Goal: Book appointment/travel/reservation

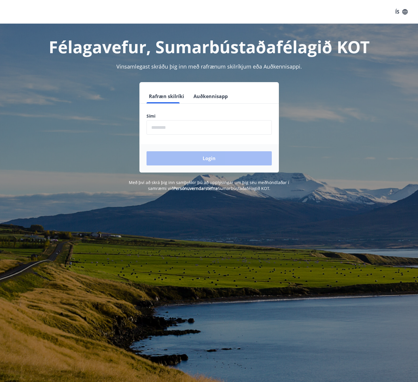
click at [176, 130] on input "phone" at bounding box center [209, 127] width 125 height 14
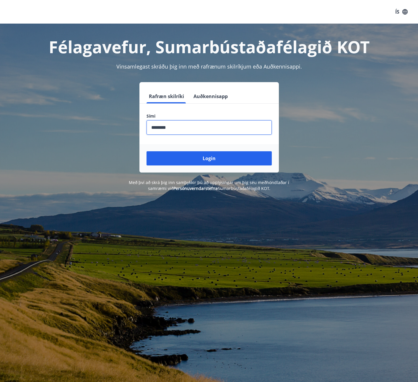
type input "********"
click at [147, 151] on button "Login" at bounding box center [209, 158] width 125 height 14
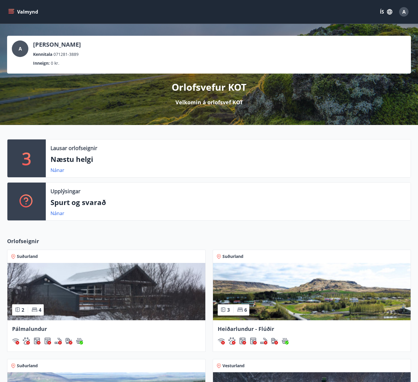
click at [11, 13] on icon "menu" at bounding box center [11, 13] width 5 height 1
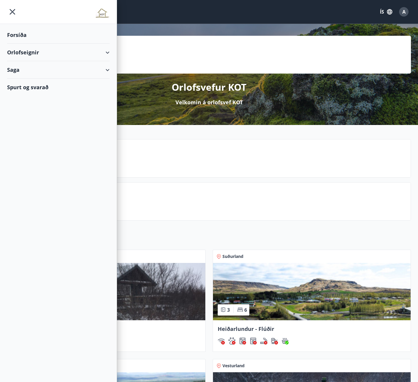
click at [19, 52] on div "Orlofseignir" at bounding box center [58, 52] width 103 height 17
click at [27, 66] on div "Framboð" at bounding box center [58, 67] width 93 height 12
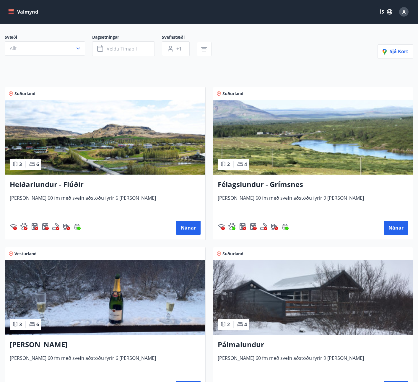
scroll to position [118, 0]
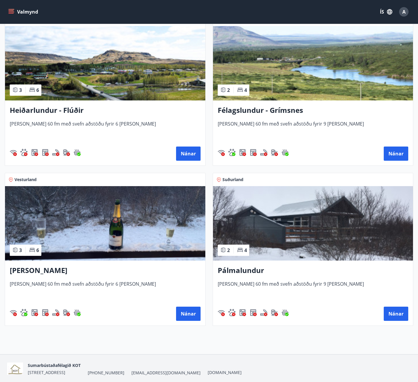
click at [71, 214] on img at bounding box center [105, 223] width 200 height 74
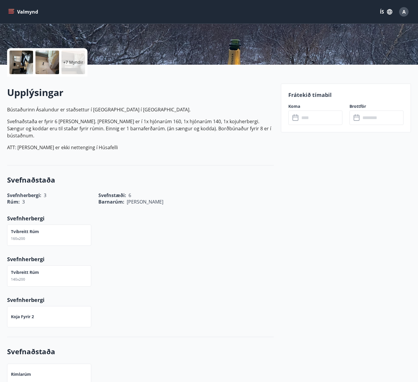
scroll to position [59, 0]
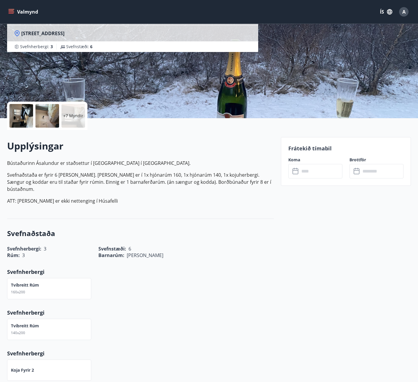
click at [294, 173] on icon at bounding box center [295, 171] width 7 height 7
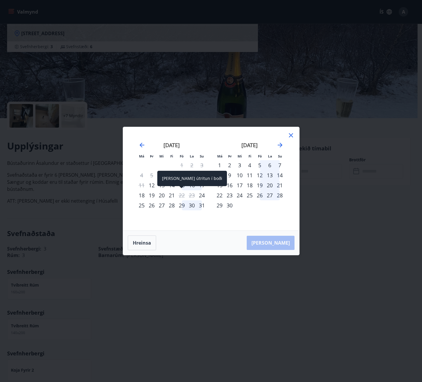
click at [182, 197] on div "22" at bounding box center [182, 195] width 10 height 10
drag, startPoint x: 174, startPoint y: 194, endPoint x: 171, endPoint y: 194, distance: 3.2
drag, startPoint x: 171, startPoint y: 194, endPoint x: 151, endPoint y: 223, distance: 34.8
click at [151, 223] on div "[DATE] 1 2 3 4 5 6 7 8 9 10 11 12 13 14 15 16 17 18 19 20 21 22 23 24 25 26 27 …" at bounding box center [172, 182] width 78 height 97
click at [173, 196] on div "21" at bounding box center [172, 195] width 10 height 10
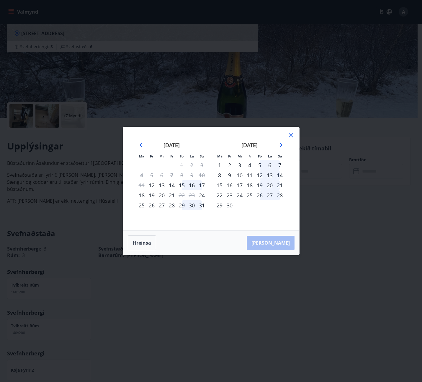
click at [183, 184] on div "15" at bounding box center [182, 185] width 10 height 10
click at [193, 186] on div "16" at bounding box center [192, 185] width 10 height 10
click at [294, 133] on icon at bounding box center [291, 135] width 7 height 7
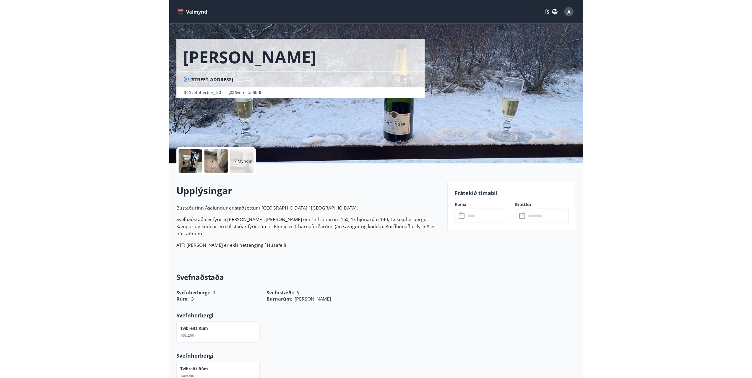
scroll to position [0, 0]
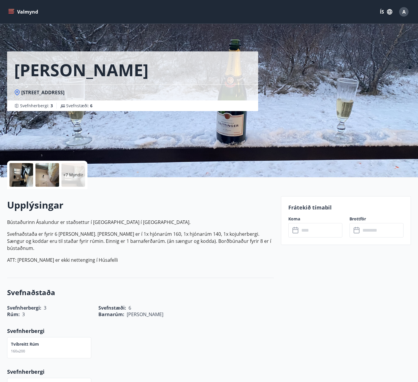
click at [11, 13] on icon "menu" at bounding box center [11, 13] width 5 height 1
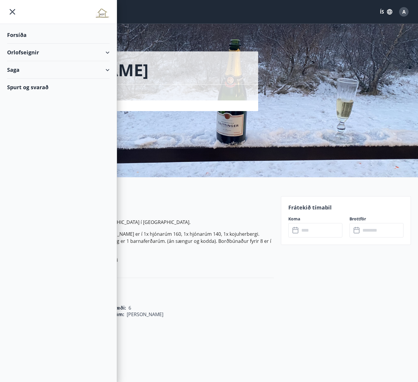
click at [21, 51] on div "Orlofseignir" at bounding box center [58, 52] width 103 height 17
click at [23, 68] on div "Framboð" at bounding box center [58, 67] width 93 height 12
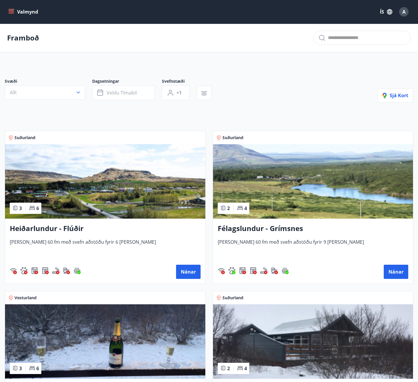
click at [9, 7] on button "Valmynd" at bounding box center [23, 11] width 33 height 11
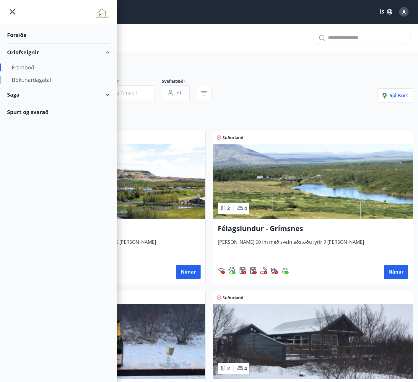
click at [30, 85] on ul "Forsíða Orlofseignir Framboð Bókunardagatal Saga Spurt og svarað" at bounding box center [58, 72] width 117 height 97
click at [31, 81] on div "Bókunardagatal" at bounding box center [58, 80] width 93 height 12
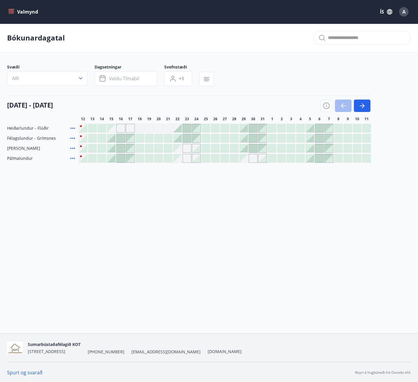
click at [247, 151] on div at bounding box center [244, 148] width 8 height 8
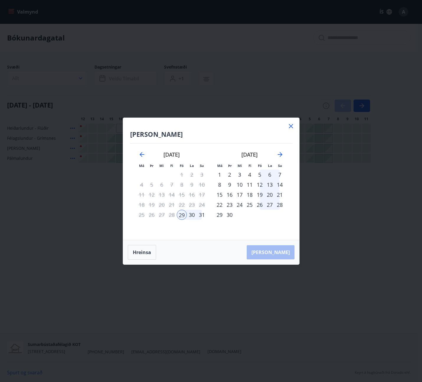
click at [181, 217] on div "29" at bounding box center [182, 215] width 10 height 10
click at [200, 217] on div "31" at bounding box center [202, 215] width 10 height 10
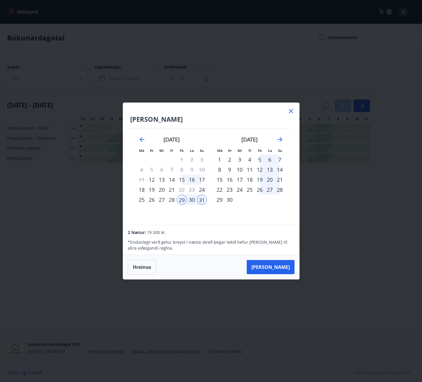
click at [203, 215] on div "[DATE] 1 2 3 4 5 6 7 8 9 10 11 12 13 14 15 16 17 18 19 20 21 22 23 24 25 26 27 …" at bounding box center [172, 177] width 78 height 97
click at [287, 111] on div "Ásalundur - Húsafell Má Þr Mi Fi Fö La Su Má Þr Mi Fi Fö La Su [DATE] 1 2 3 4 5…" at bounding box center [211, 164] width 176 height 122
click at [291, 111] on icon at bounding box center [291, 111] width 1 height 1
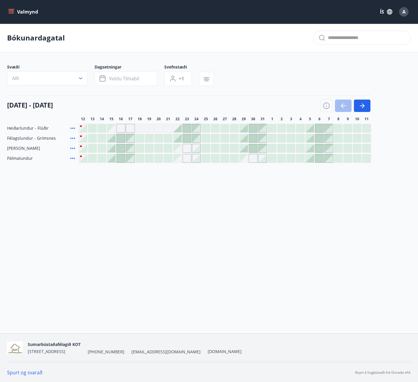
click at [178, 152] on div "Gráir dagar eru ekki bókanlegir" at bounding box center [177, 148] width 8 height 8
click at [178, 150] on div "Gráir dagar eru ekki bókanlegir" at bounding box center [177, 148] width 8 height 8
click at [172, 148] on div at bounding box center [168, 148] width 8 height 8
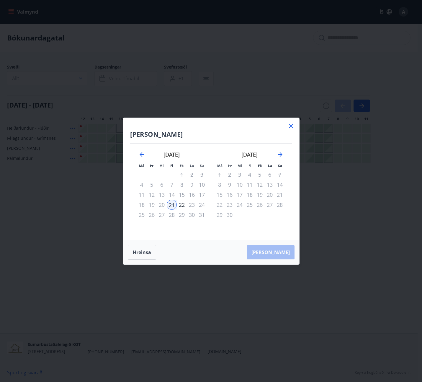
click at [292, 127] on icon at bounding box center [291, 126] width 7 height 7
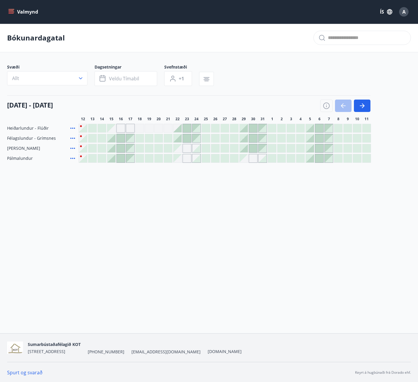
click at [245, 150] on div at bounding box center [244, 148] width 8 height 8
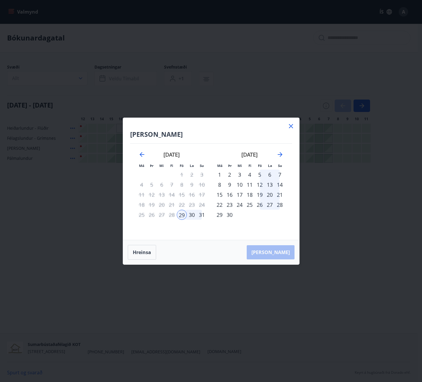
click at [289, 126] on icon at bounding box center [291, 126] width 7 height 7
